Goal: Transaction & Acquisition: Purchase product/service

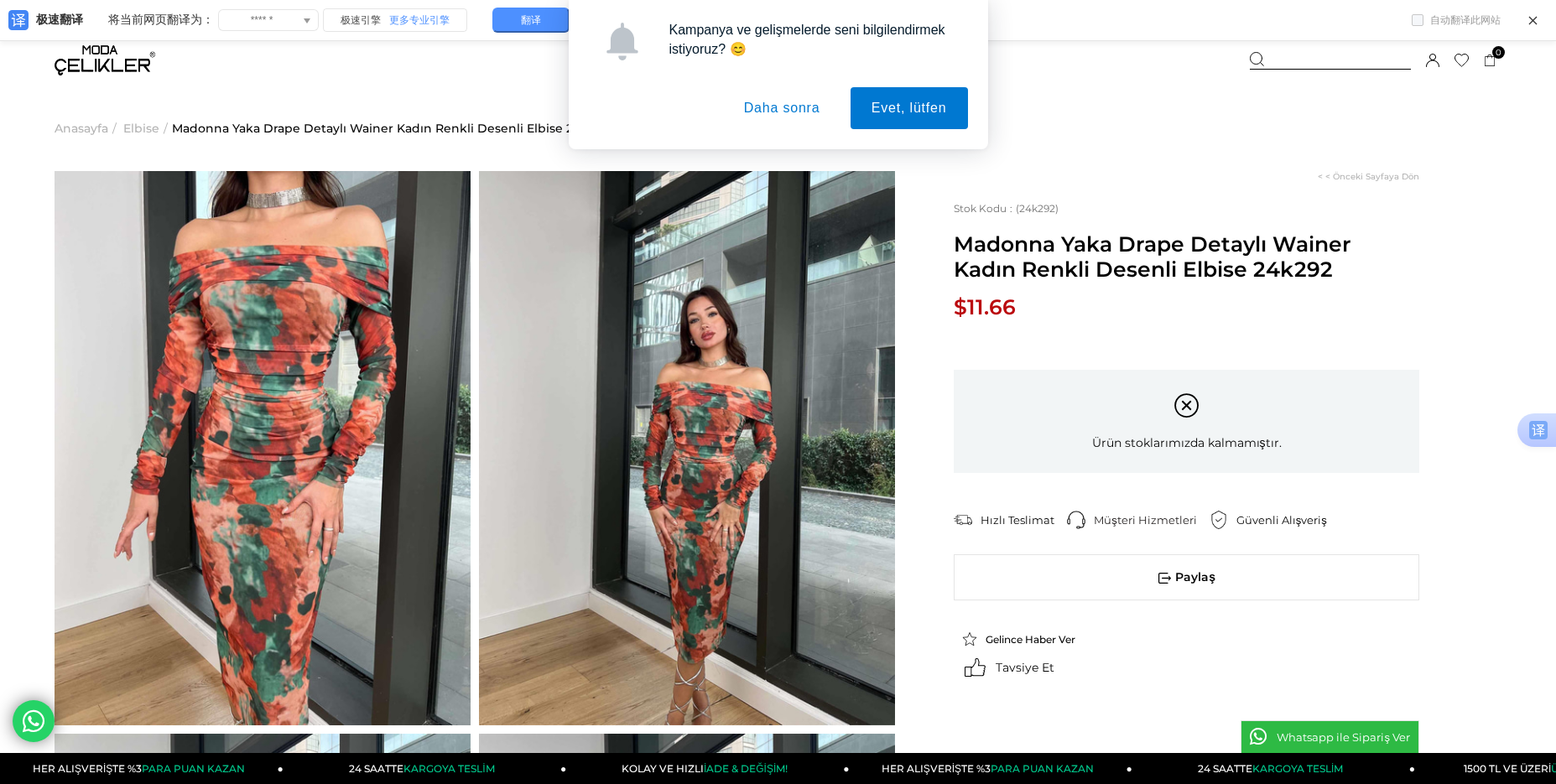
click at [1484, 266] on div "**********" at bounding box center [1197, 483] width 606 height 625
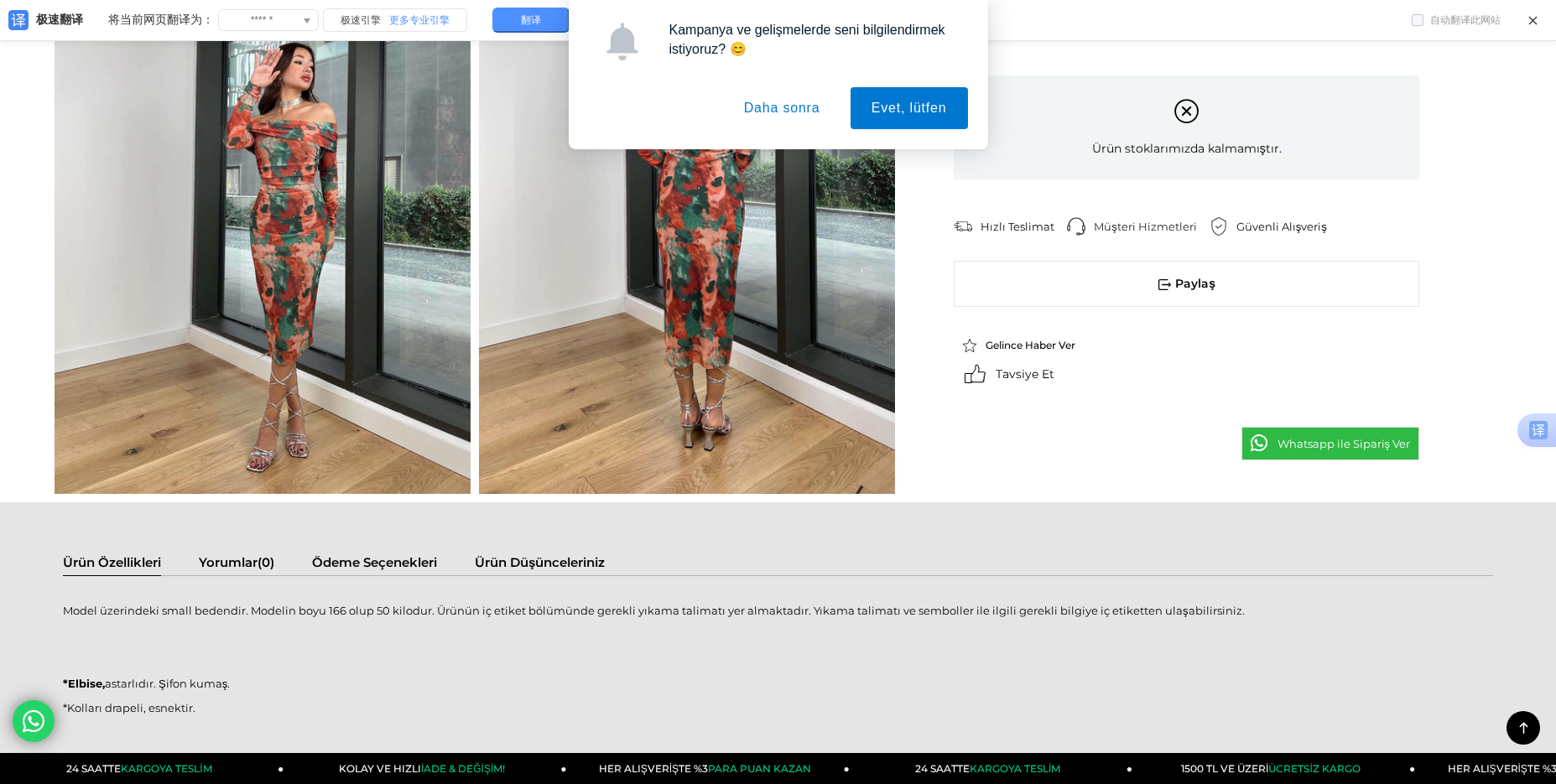
scroll to position [1593, 0]
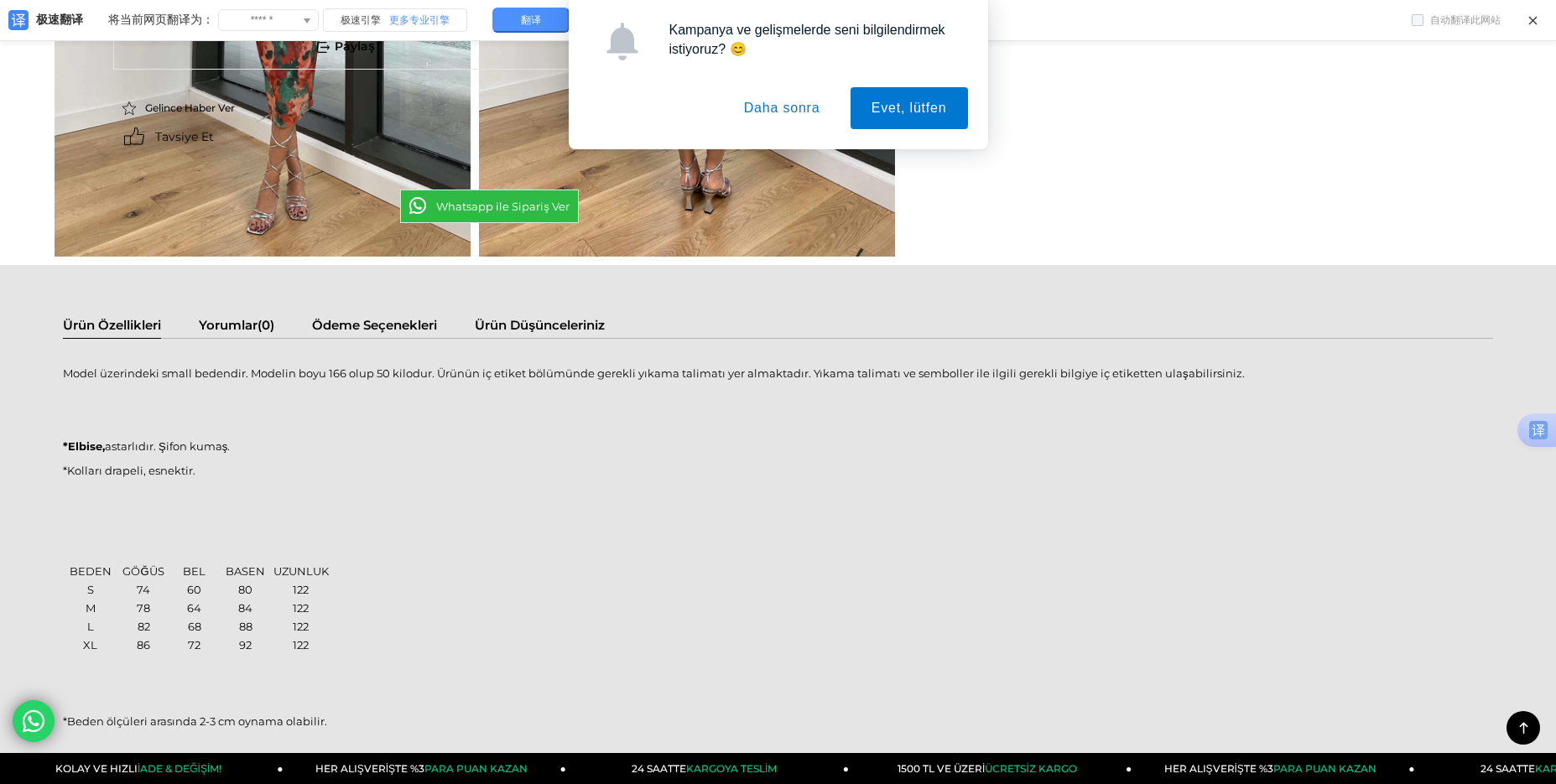
click at [770, 482] on div "Model üzerindeki small bedendir. Modelin boyu 166 olup 50 kilodur. Ürünün iç et…" at bounding box center [778, 556] width 1430 height 401
click at [945, 113] on button "Evet, lütfen" at bounding box center [909, 108] width 118 height 41
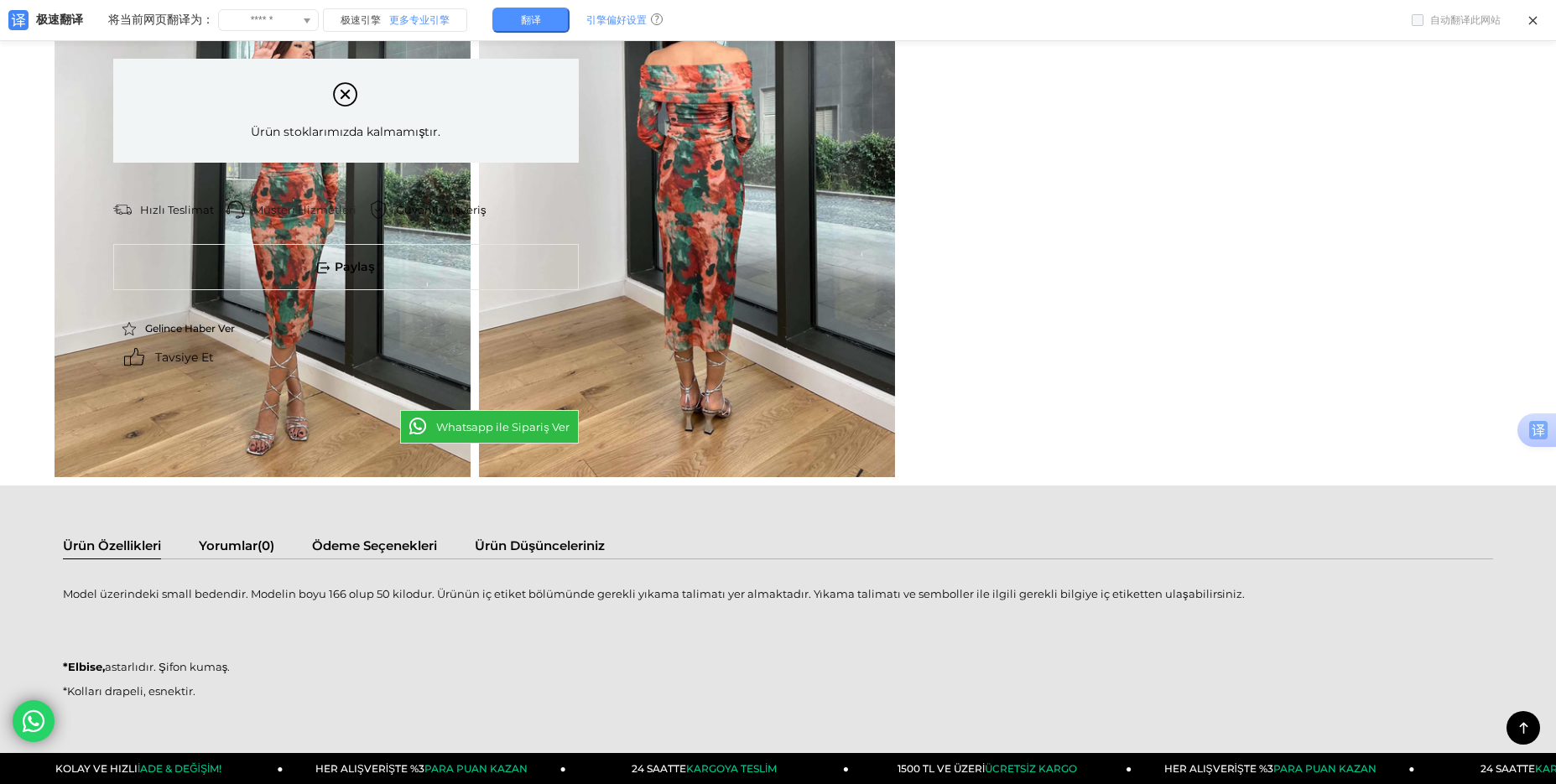
scroll to position [1342, 0]
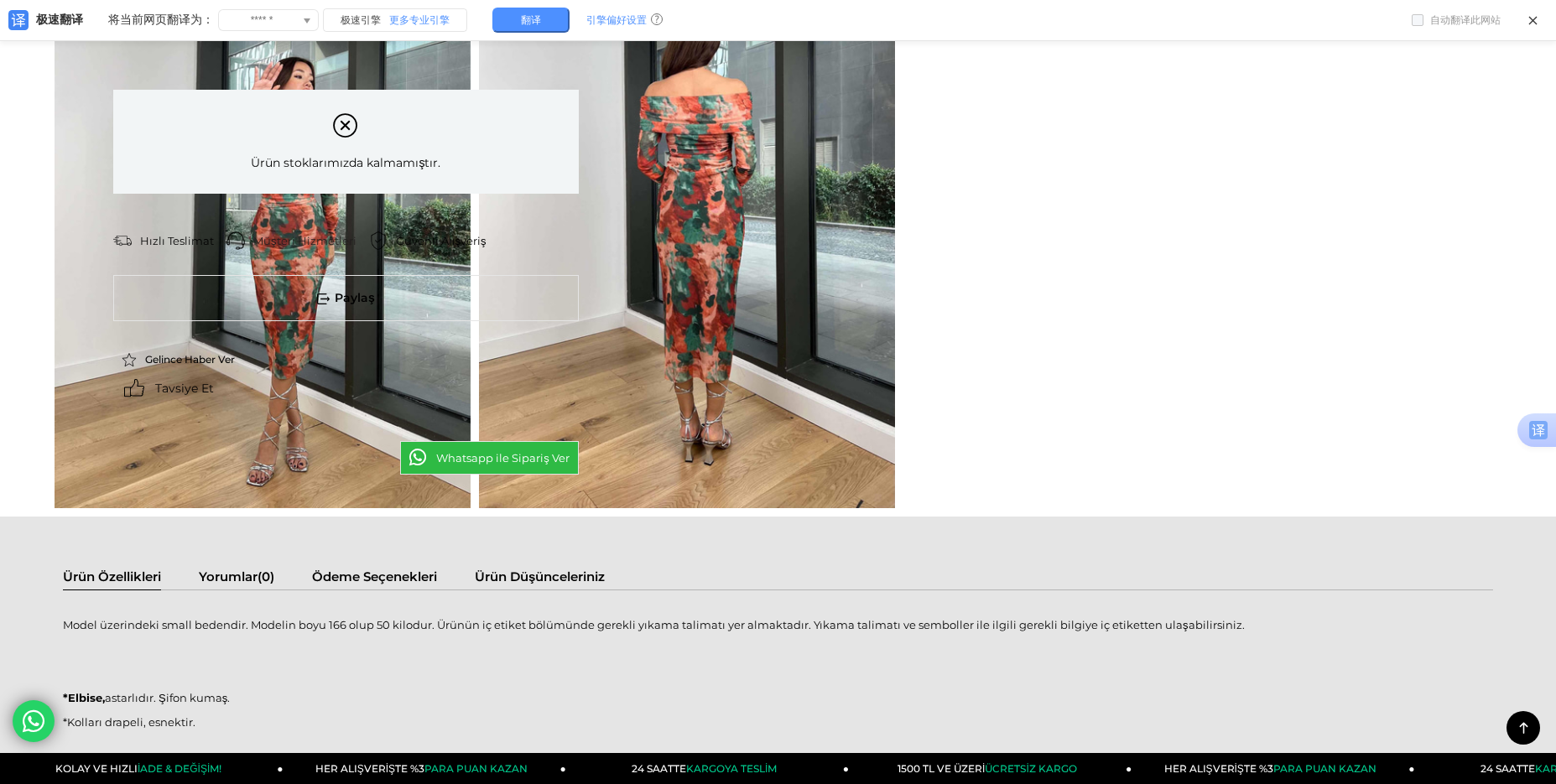
click at [348, 124] on div "Ürün stoklarımızda kalmamıştır." at bounding box center [346, 140] width 466 height 103
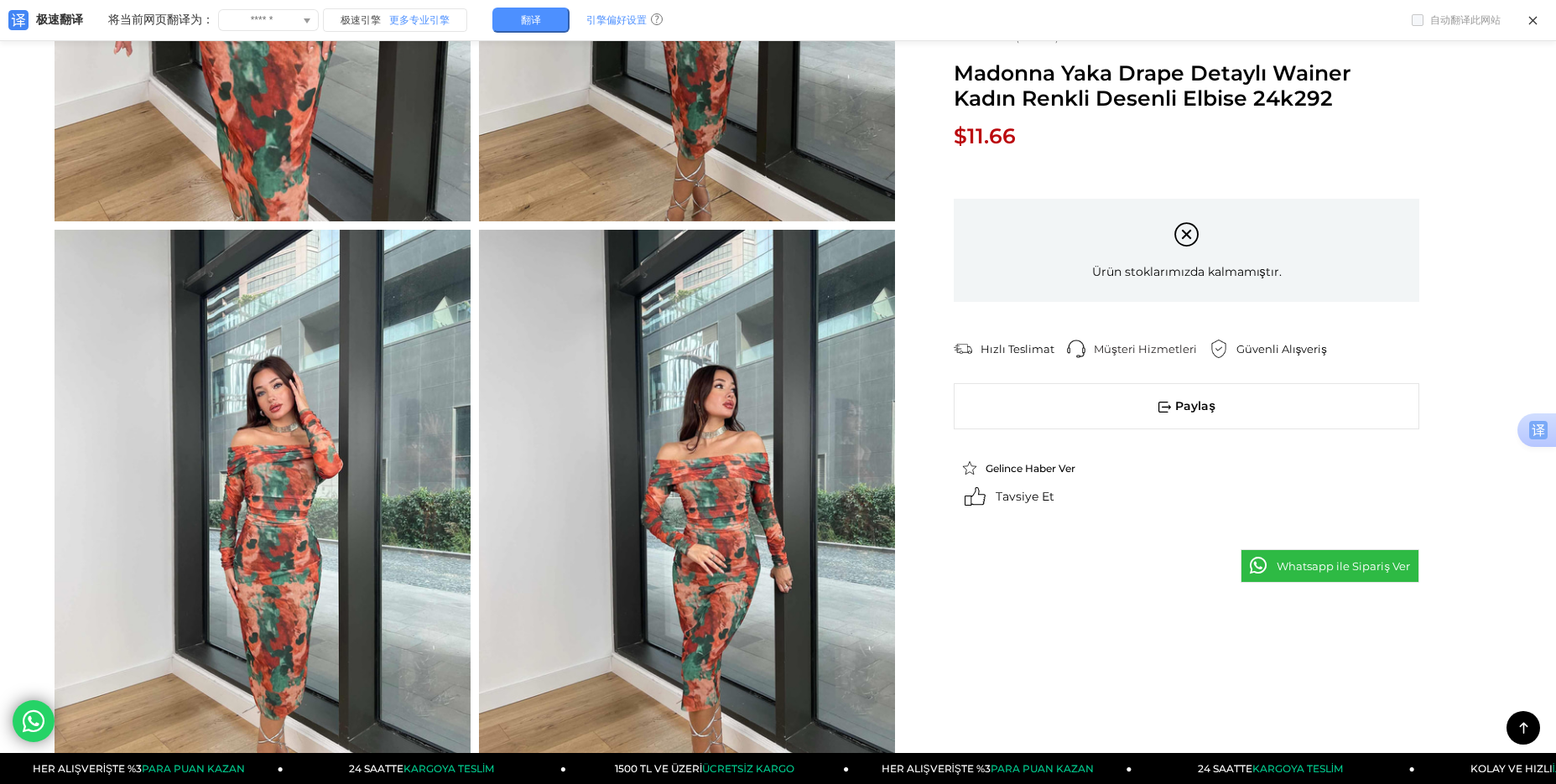
scroll to position [503, 0]
click at [349, 620] on img at bounding box center [262, 508] width 416 height 554
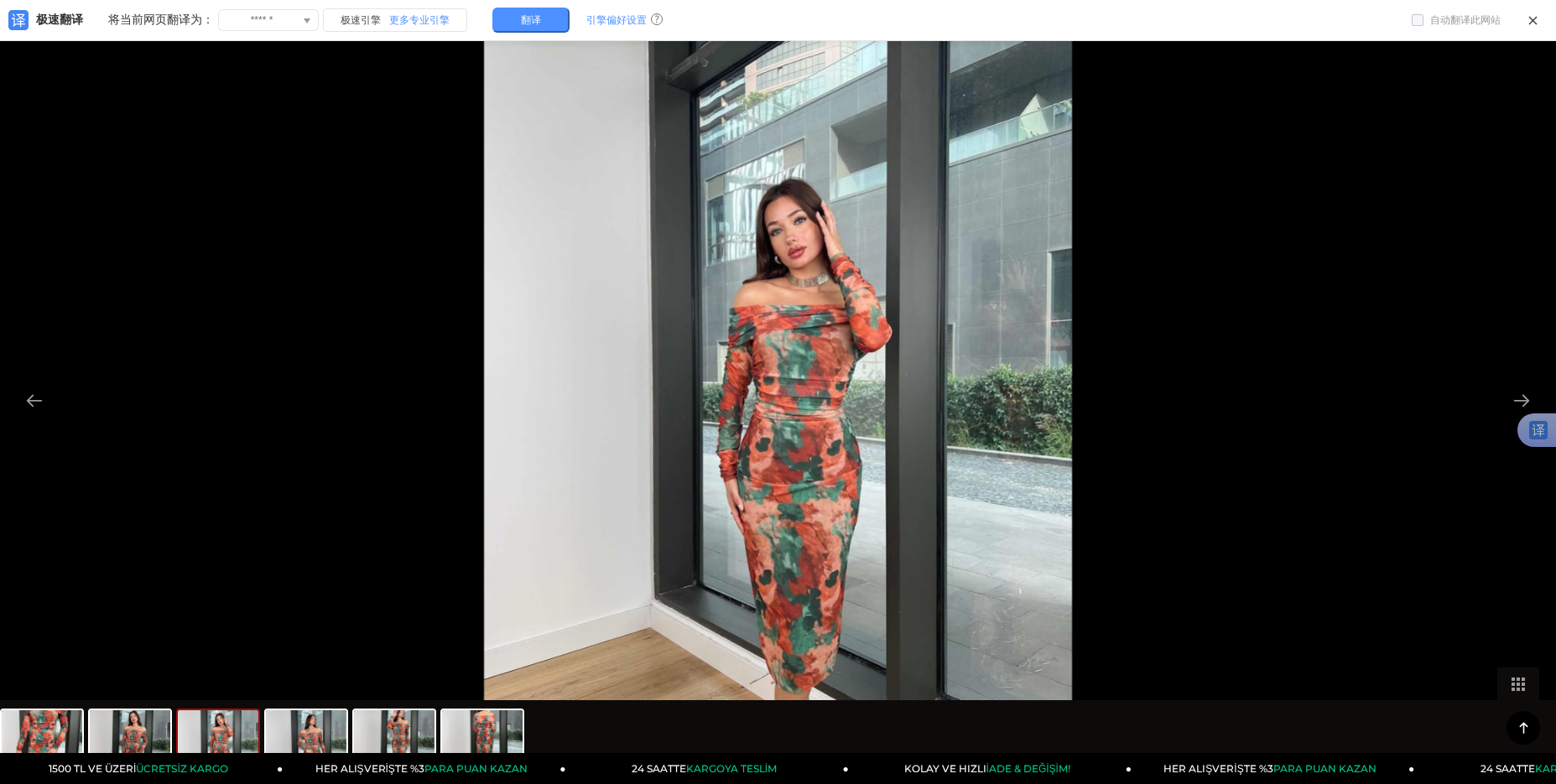
click at [843, 468] on img at bounding box center [778, 392] width 589 height 784
click at [1533, 23] on icon at bounding box center [1531, 20] width 12 height 12
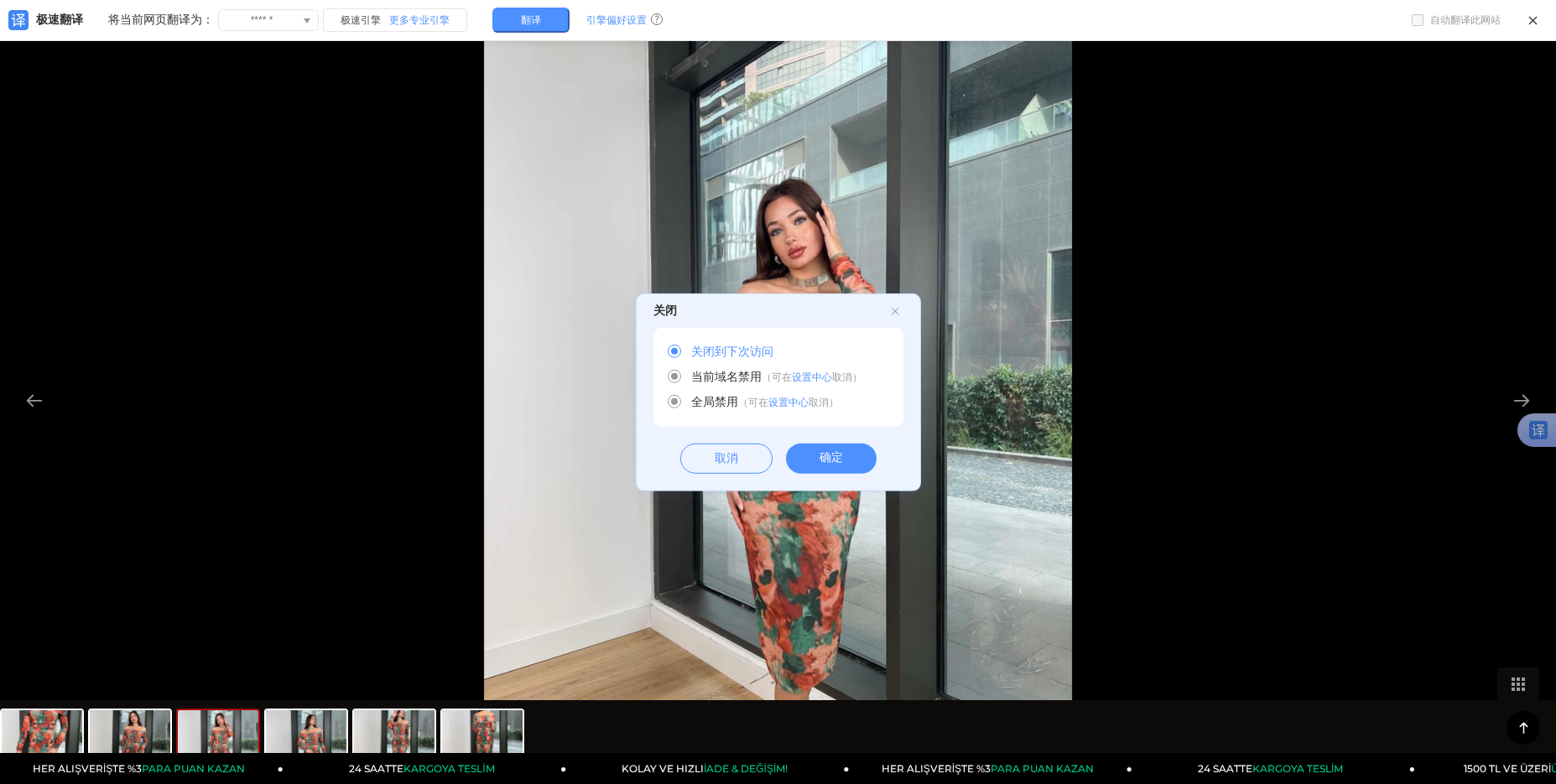
click at [848, 461] on div "确定" at bounding box center [831, 459] width 90 height 30
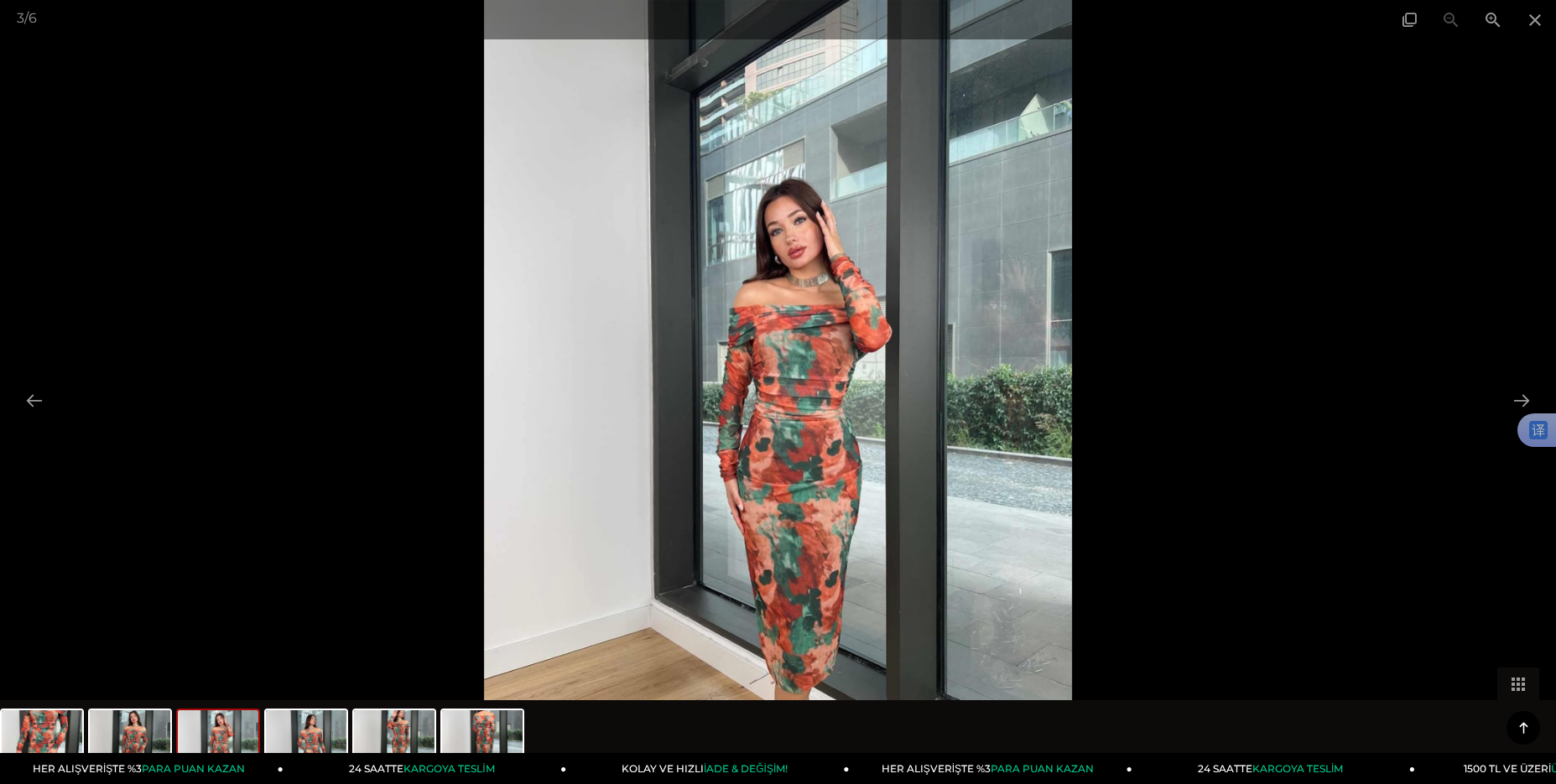
click at [1325, 298] on div at bounding box center [778, 392] width 1556 height 784
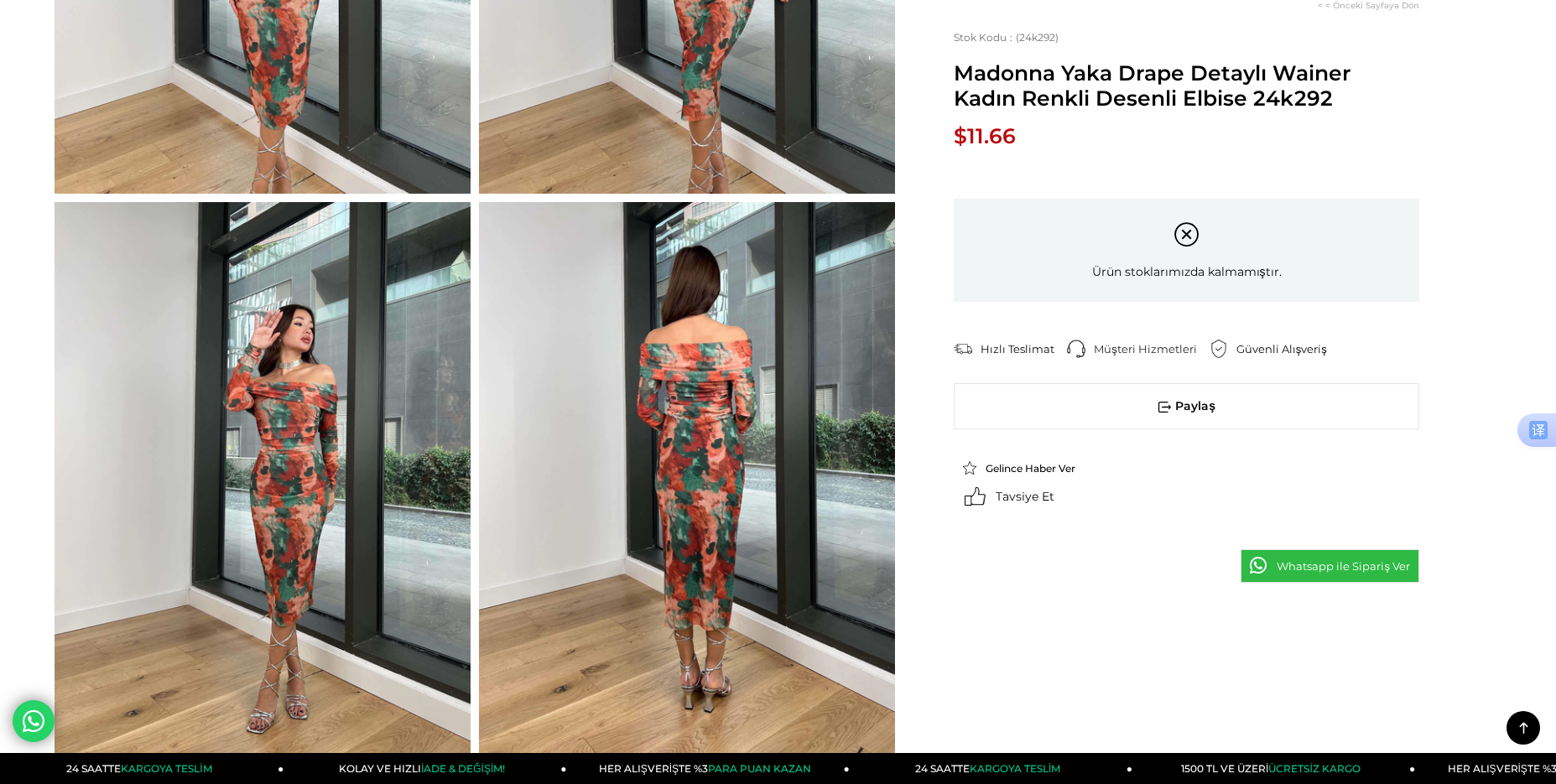
scroll to position [1090, 0]
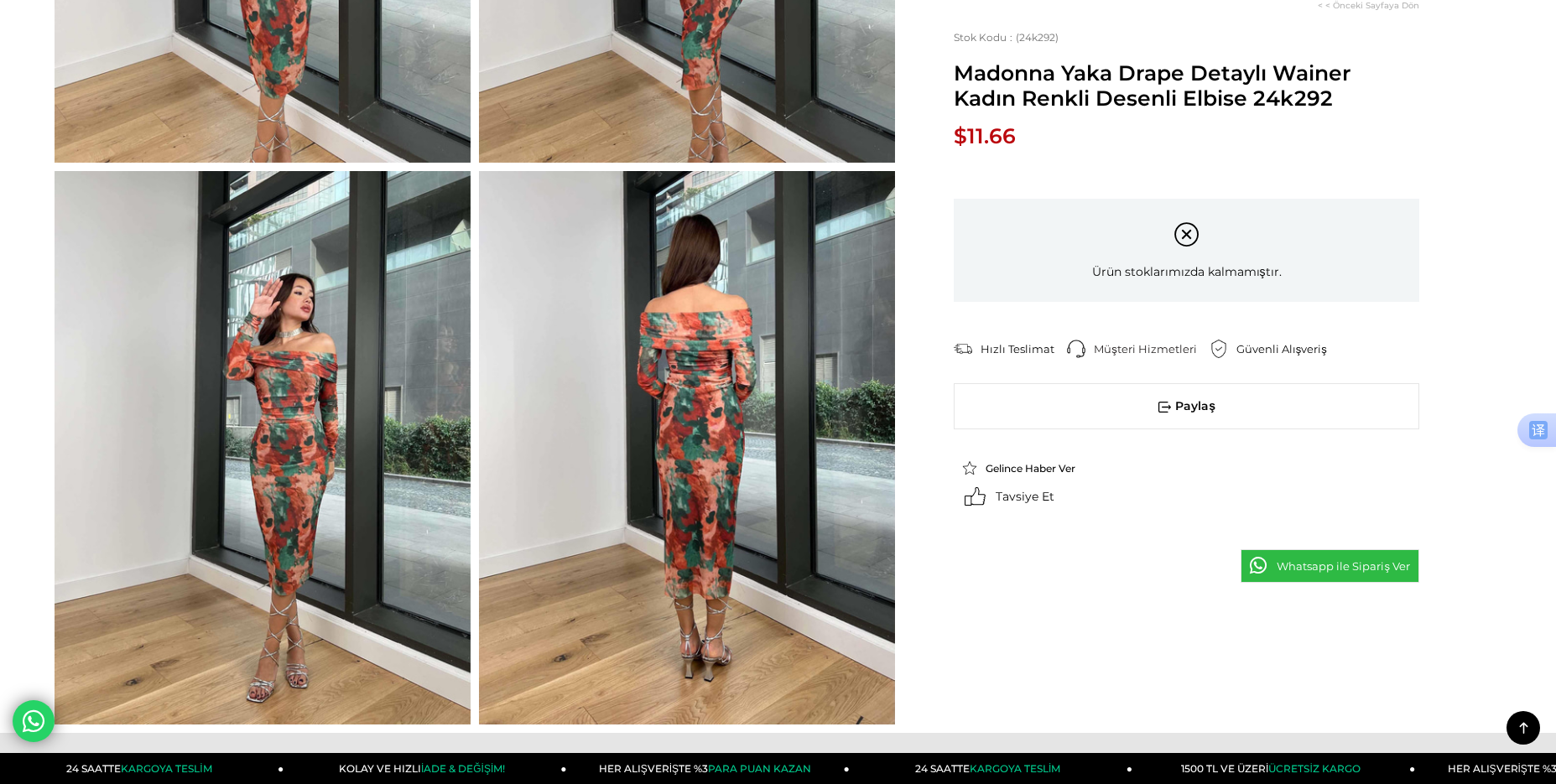
click at [712, 521] on img at bounding box center [686, 449] width 416 height 554
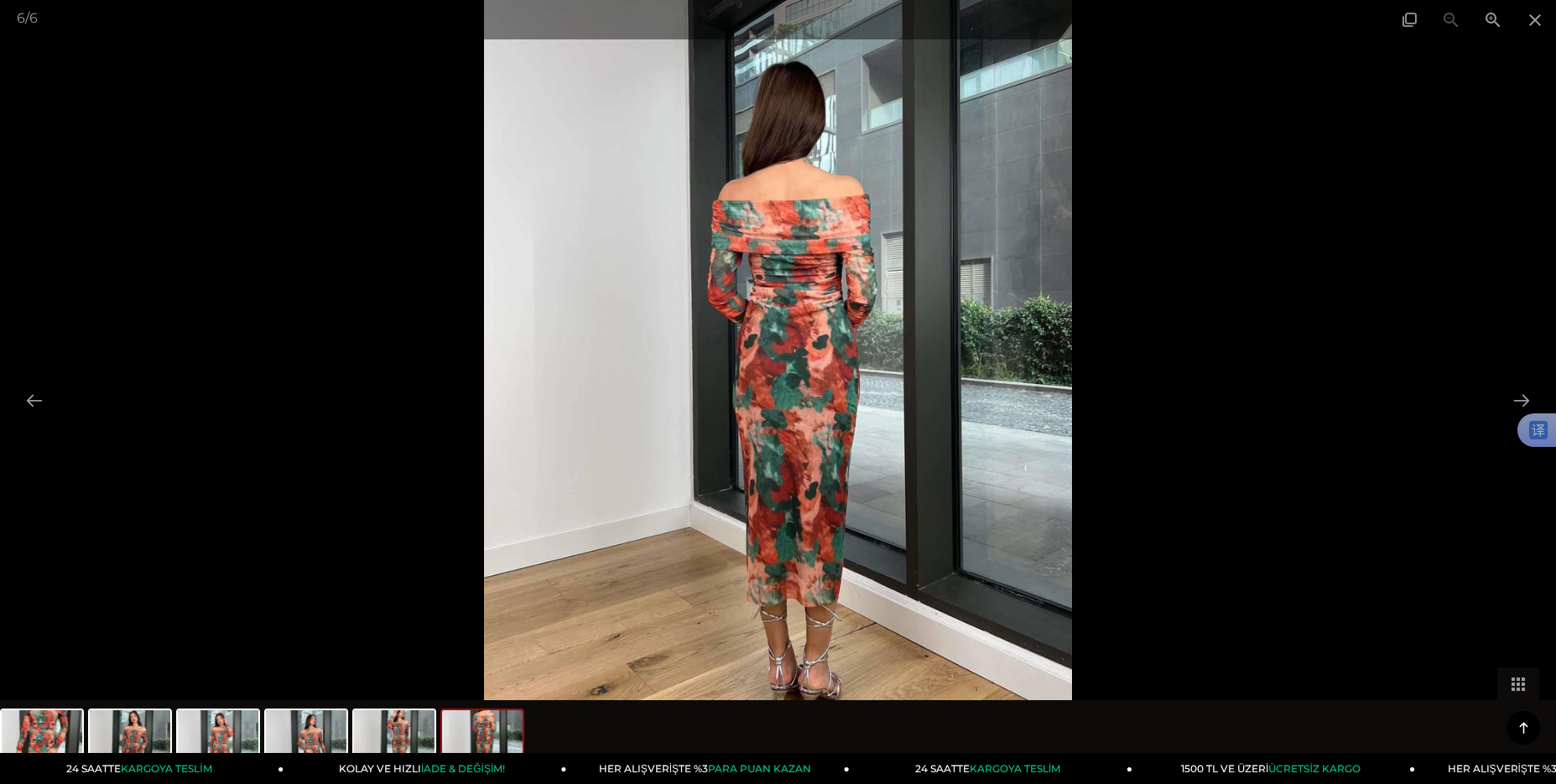
click at [829, 465] on img at bounding box center [778, 392] width 589 height 784
click at [1537, 15] on span at bounding box center [1534, 20] width 41 height 40
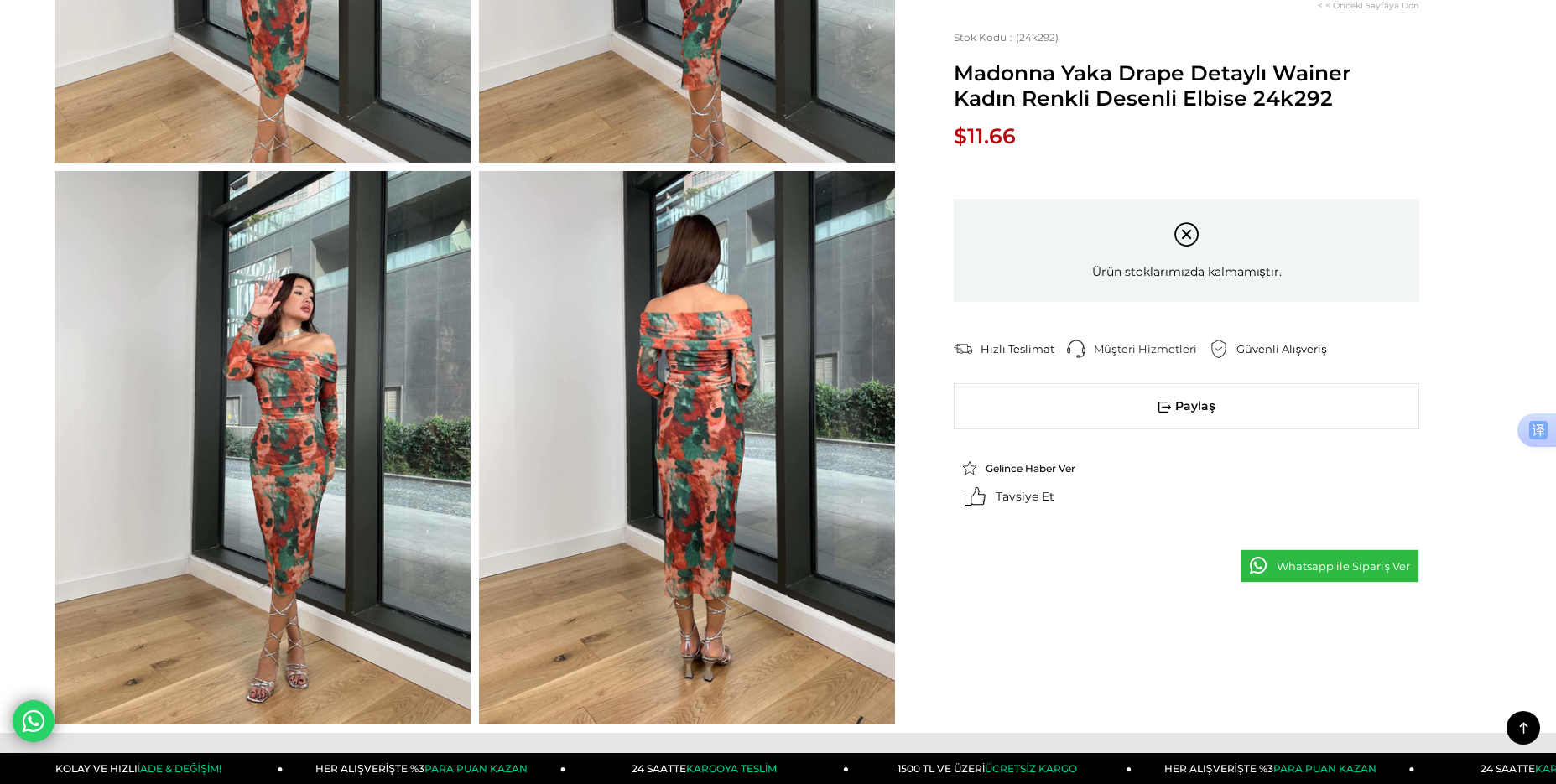
click at [257, 494] on img at bounding box center [262, 449] width 416 height 554
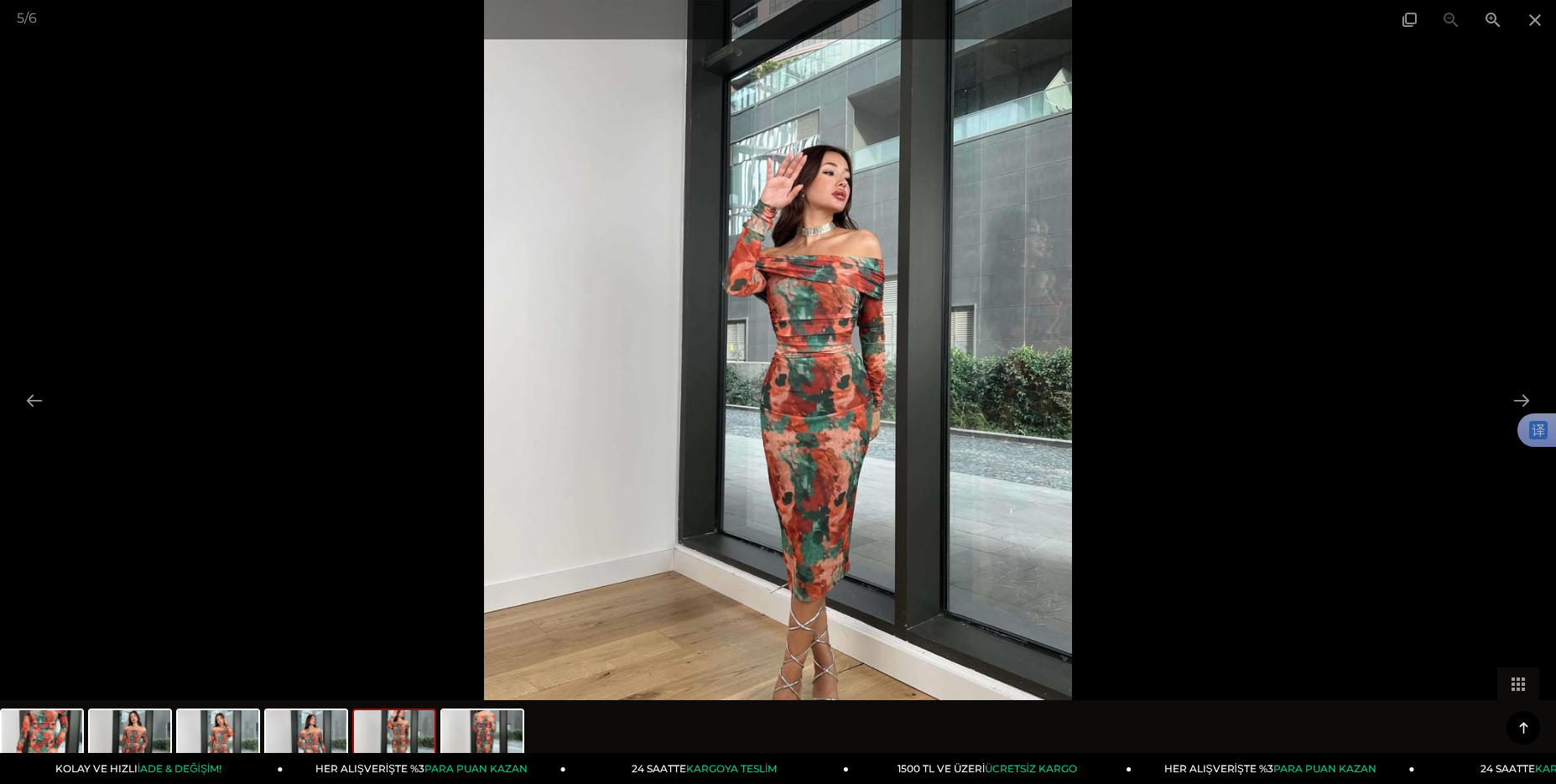
click at [843, 430] on img at bounding box center [778, 392] width 589 height 784
click at [1543, 24] on span at bounding box center [1534, 20] width 41 height 40
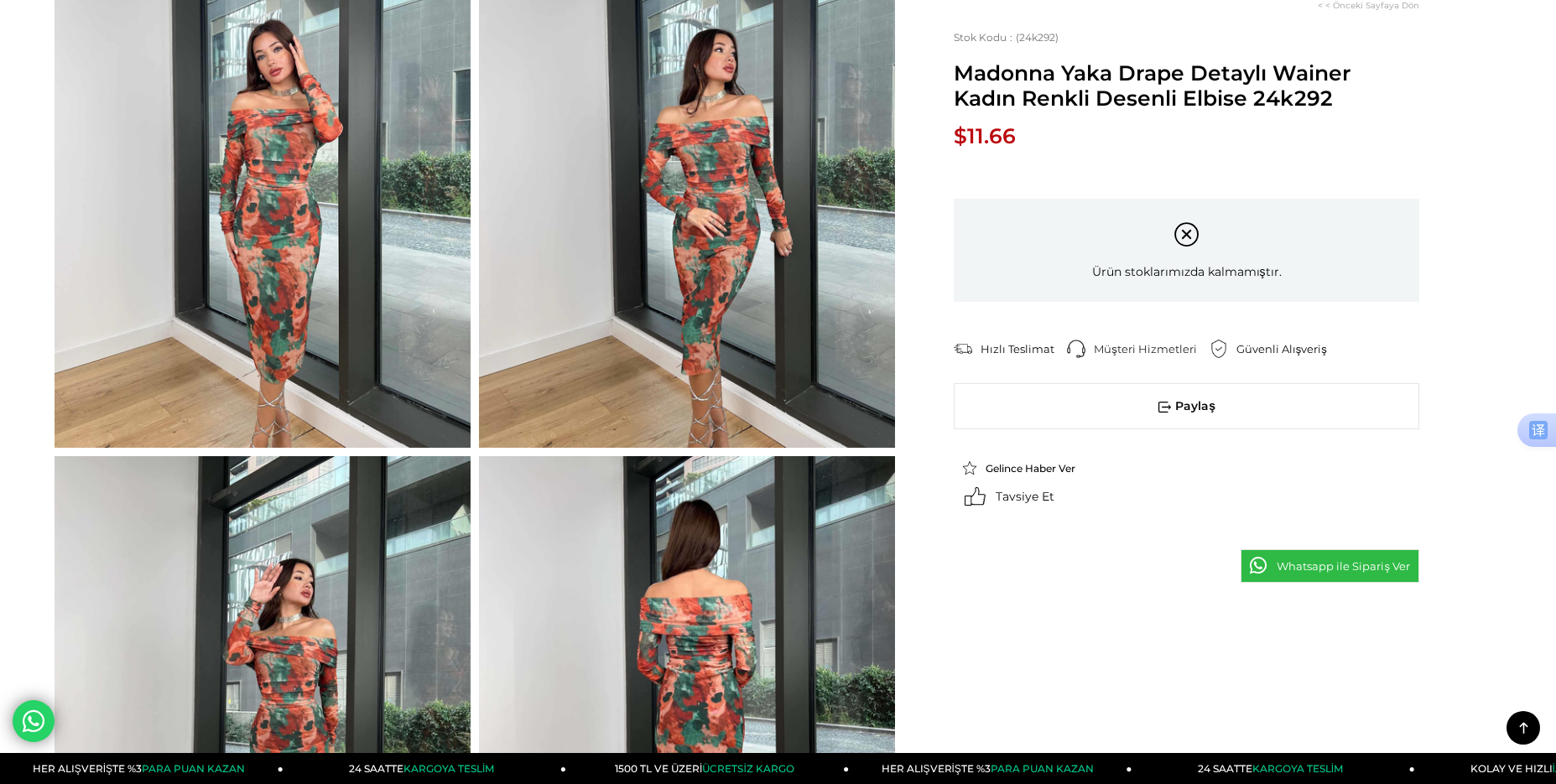
scroll to position [796, 0]
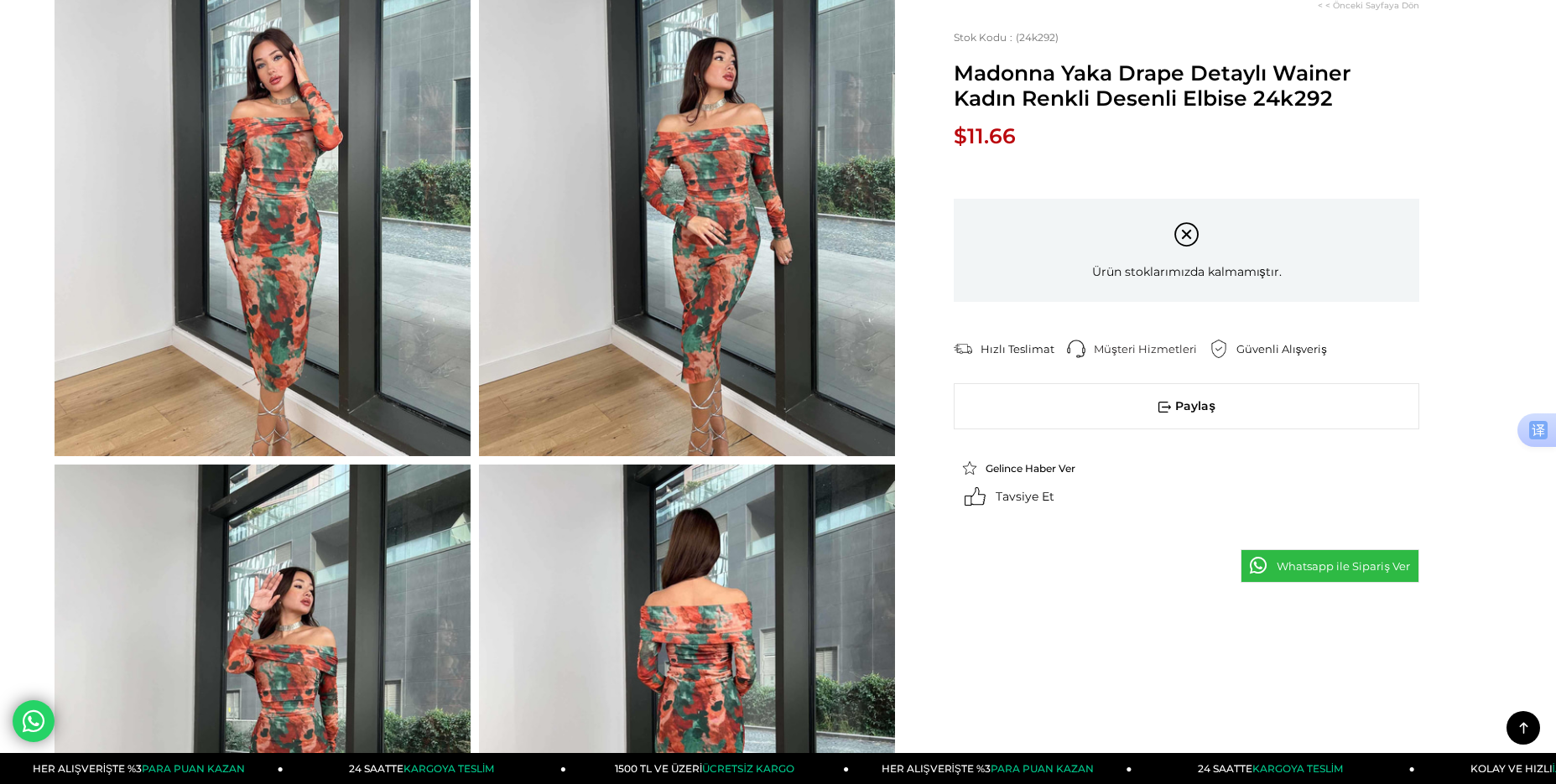
click at [339, 342] on img at bounding box center [262, 179] width 416 height 554
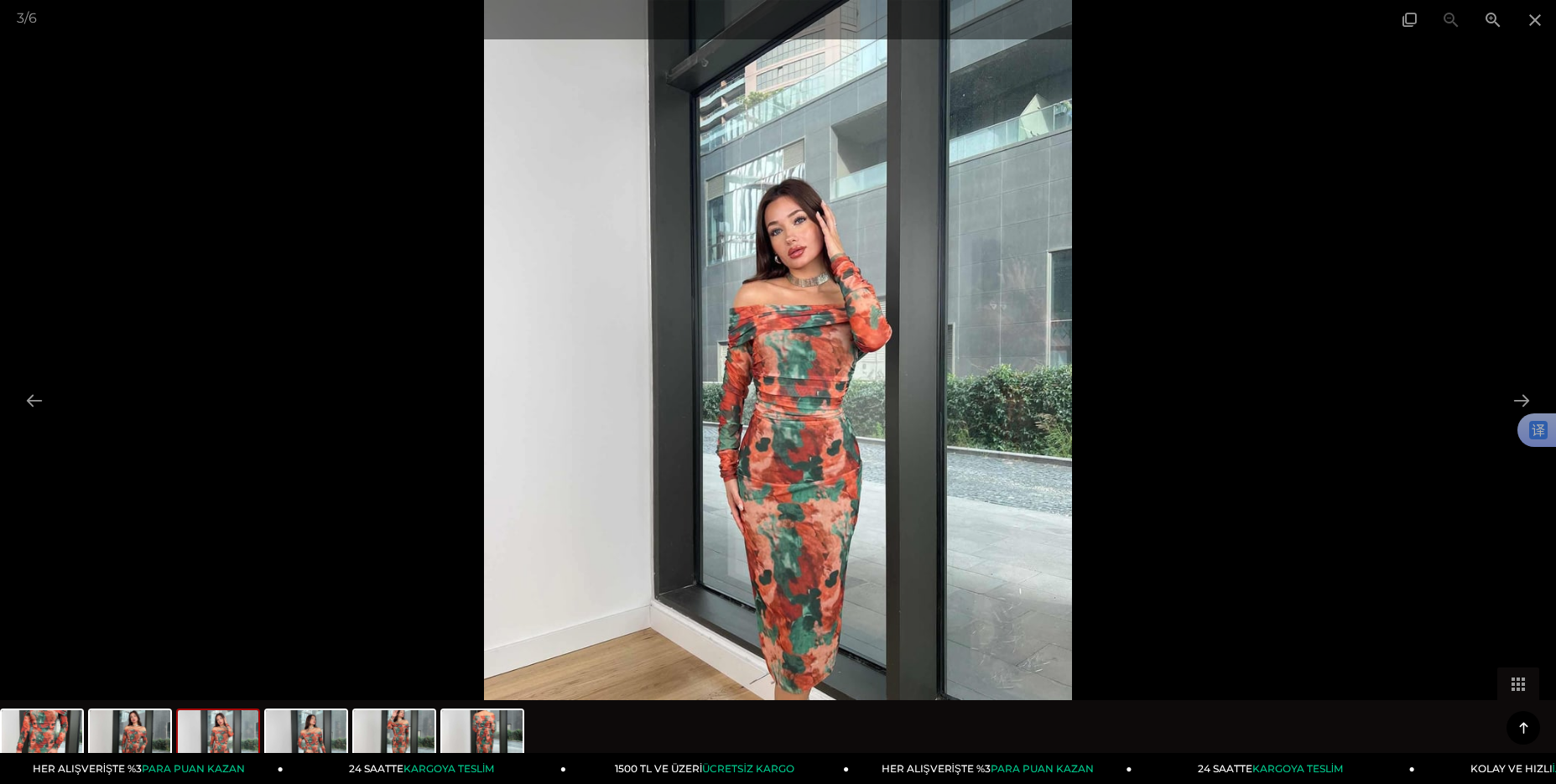
click at [848, 489] on img at bounding box center [778, 392] width 589 height 784
click at [1487, 16] on span at bounding box center [1493, 20] width 41 height 40
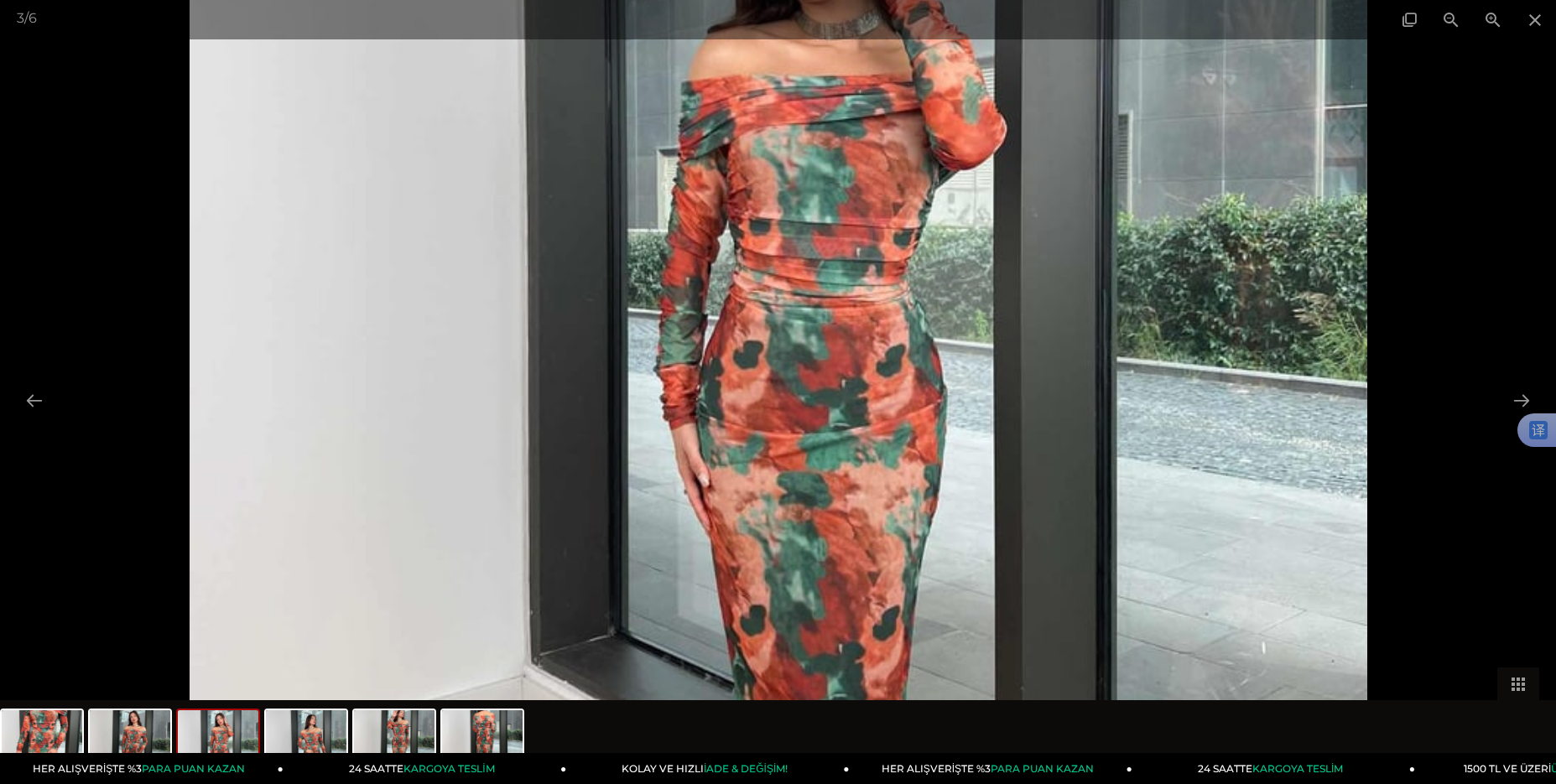
drag, startPoint x: 853, startPoint y: 532, endPoint x: 846, endPoint y: 390, distance: 142.2
click at [846, 390] on img at bounding box center [778, 250] width 1176 height 1568
click at [1528, 18] on span at bounding box center [1534, 20] width 41 height 40
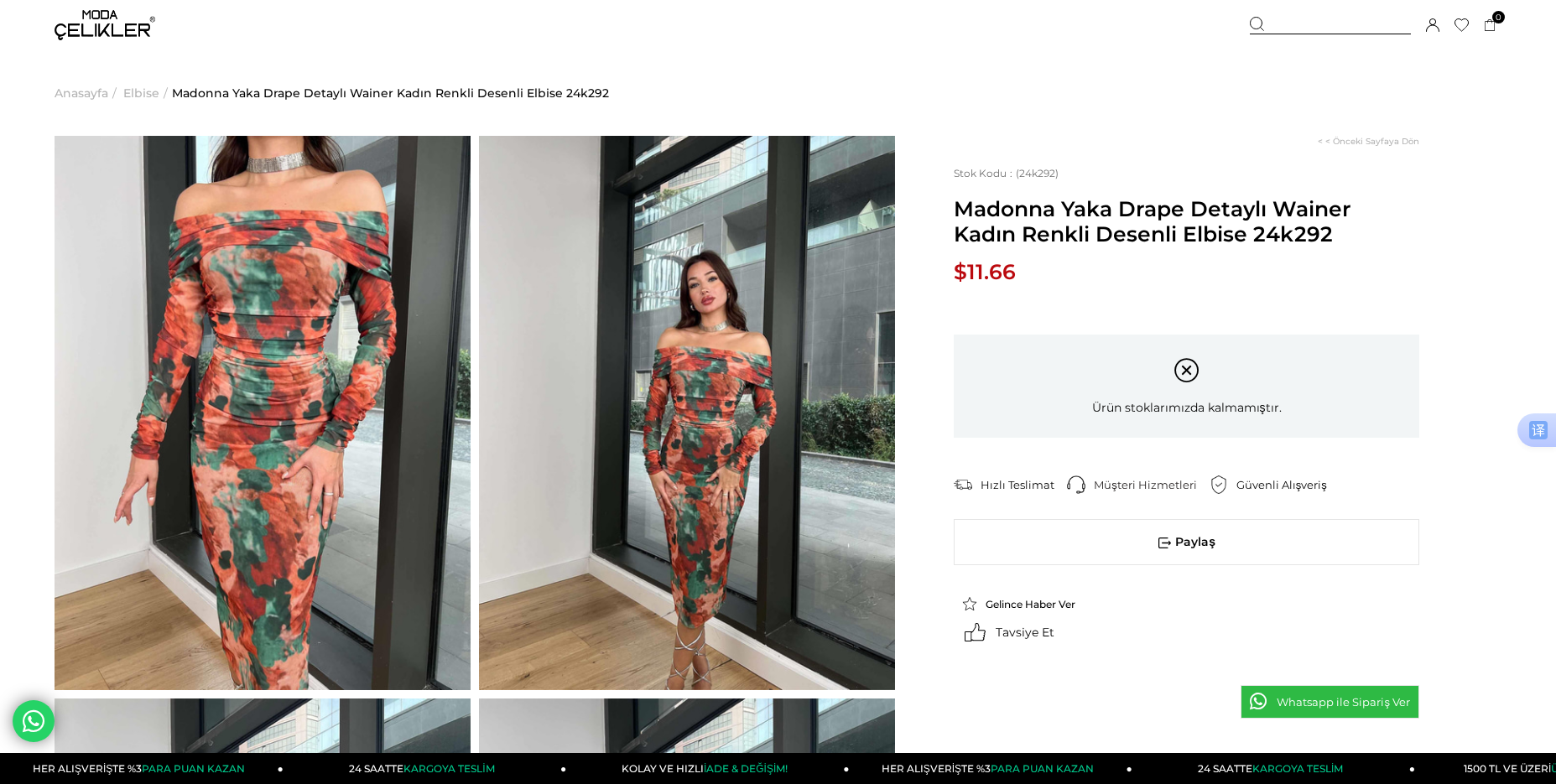
click at [232, 496] on img at bounding box center [262, 413] width 416 height 554
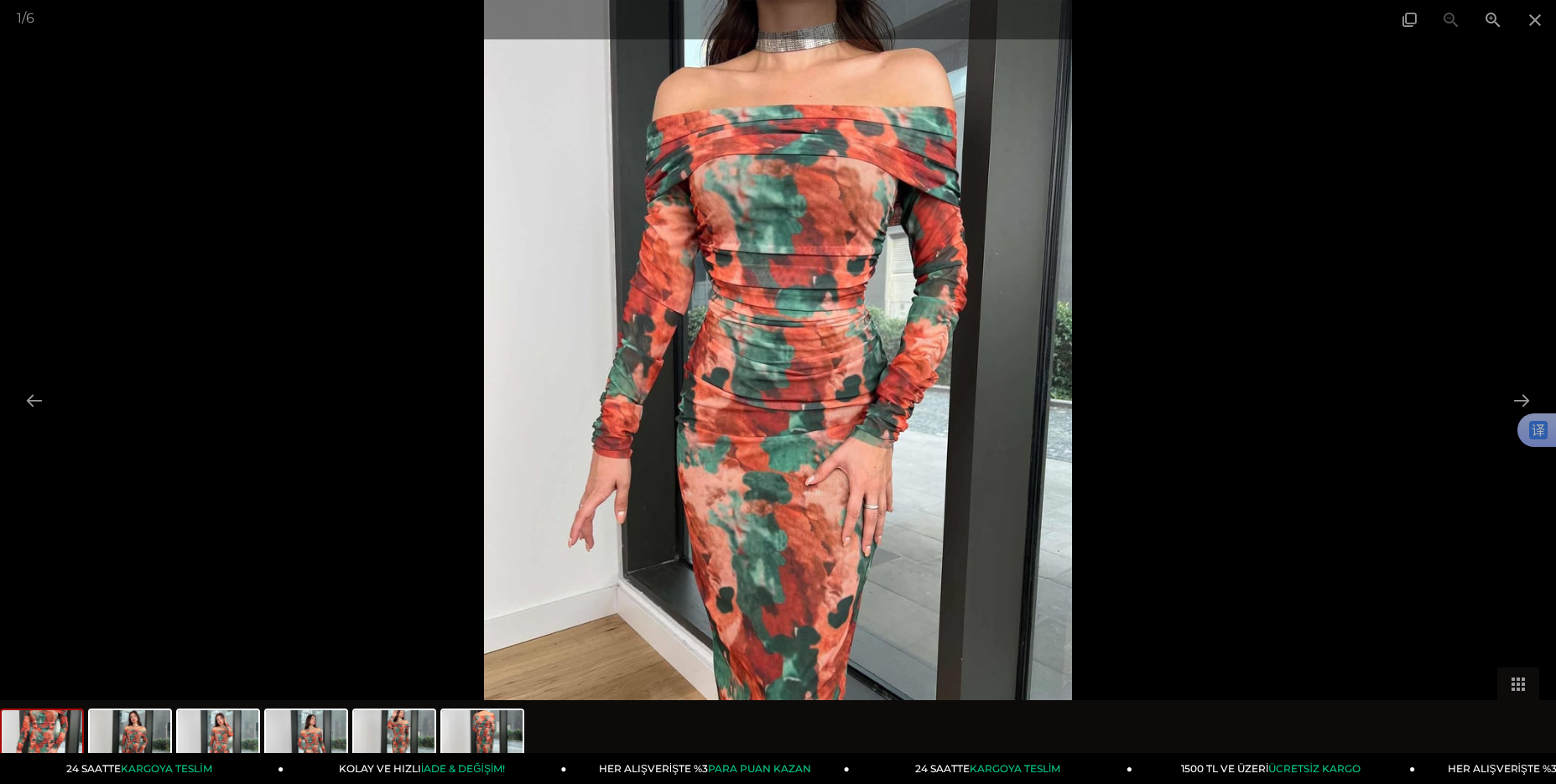
click at [805, 541] on img at bounding box center [778, 392] width 589 height 784
drag, startPoint x: 811, startPoint y: 503, endPoint x: 807, endPoint y: 424, distance: 79.1
click at [807, 424] on img at bounding box center [778, 392] width 589 height 784
click at [1538, 13] on span at bounding box center [1534, 20] width 41 height 40
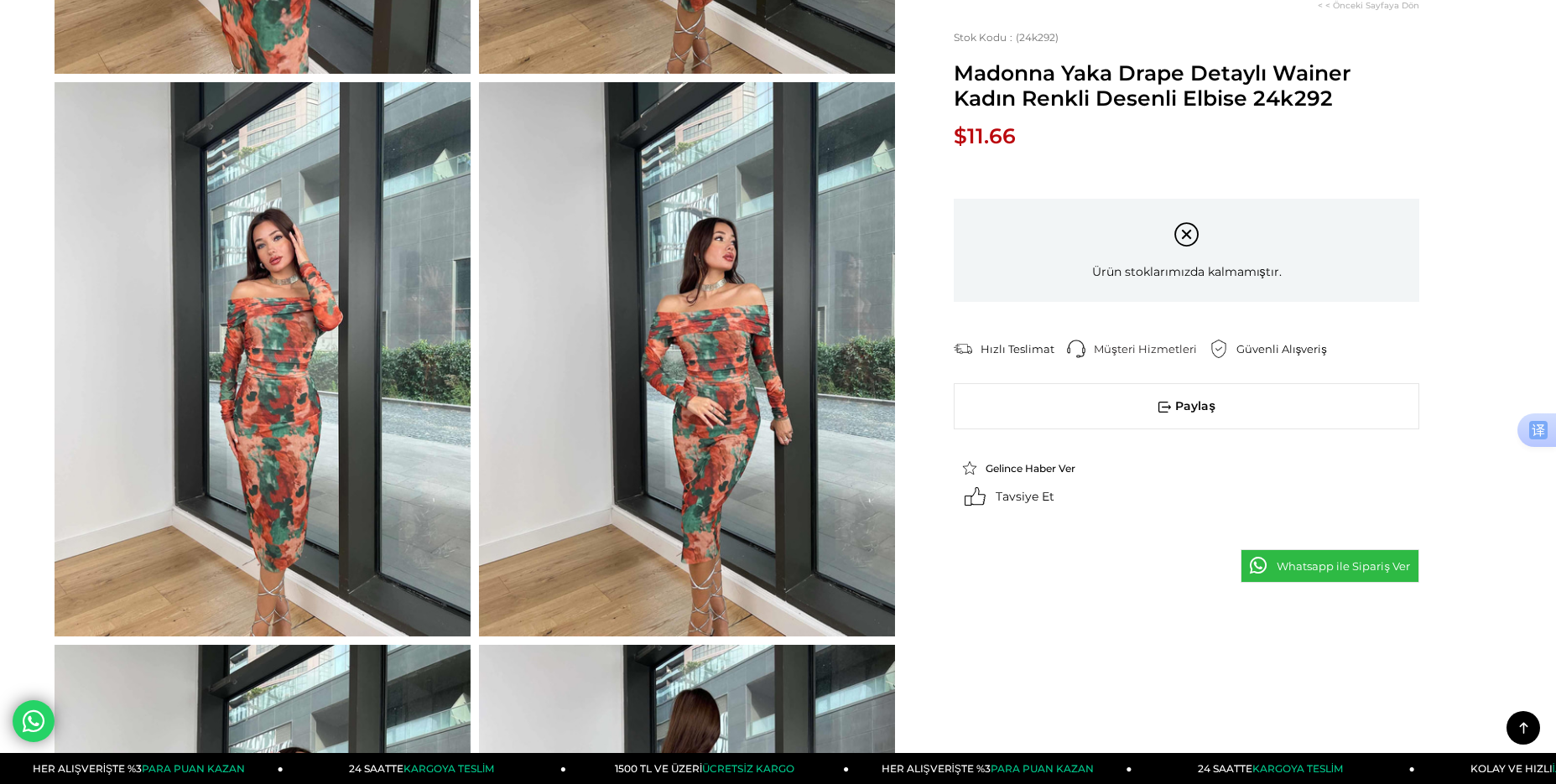
scroll to position [671, 0]
